Goal: Find specific page/section: Find specific page/section

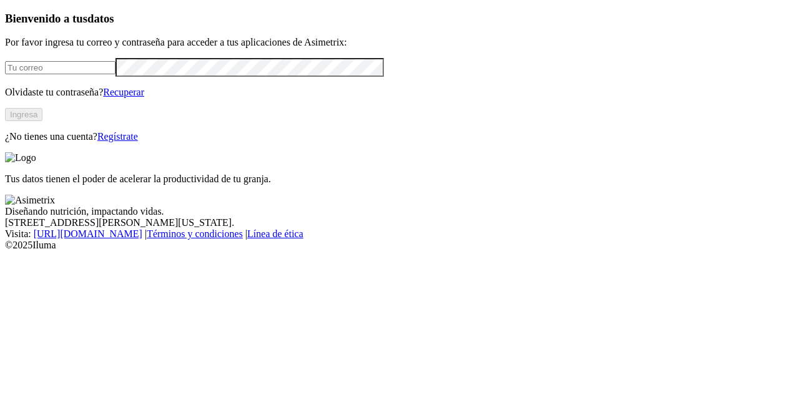
type input "[PERSON_NAME][EMAIL_ADDRESS][PERSON_NAME][DOMAIN_NAME]"
click at [42, 121] on button "Ingresa" at bounding box center [23, 114] width 37 height 13
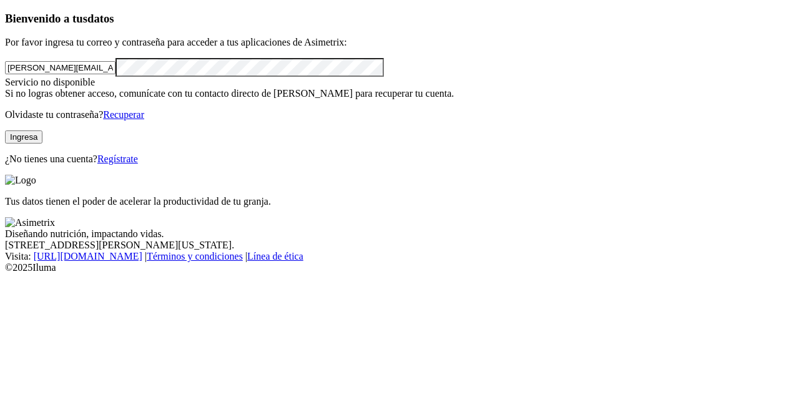
click at [42, 144] on button "Ingresa" at bounding box center [23, 137] width 37 height 13
